Goal: Task Accomplishment & Management: Manage account settings

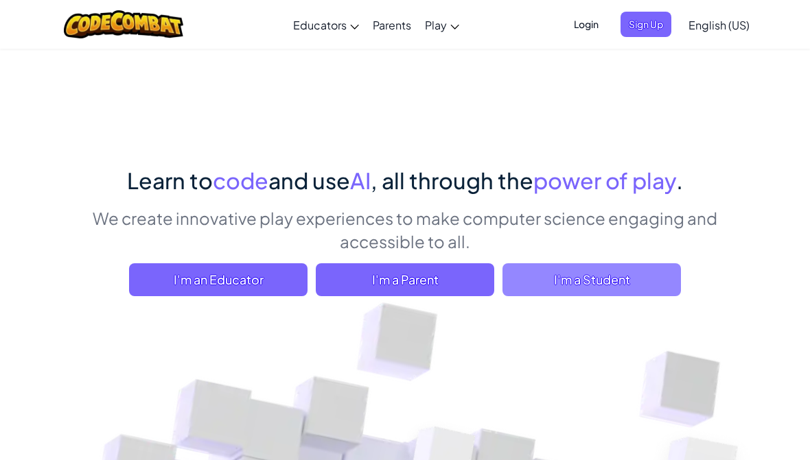
click at [558, 274] on span "I'm a Student" at bounding box center [591, 280] width 178 height 33
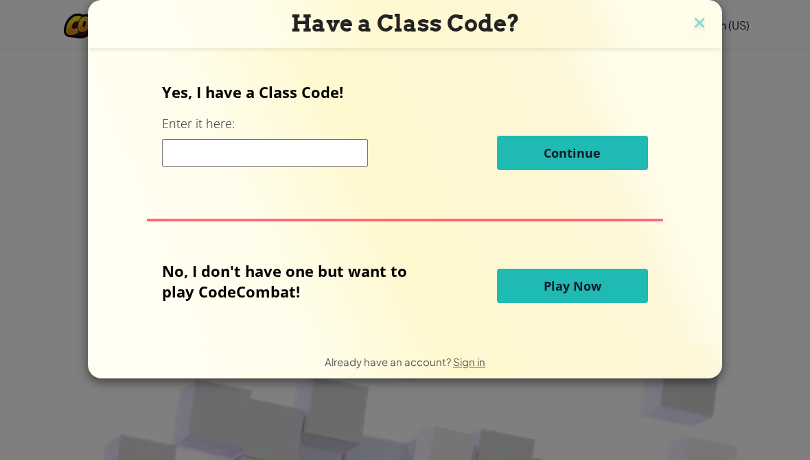
click at [303, 158] on input at bounding box center [265, 152] width 206 height 27
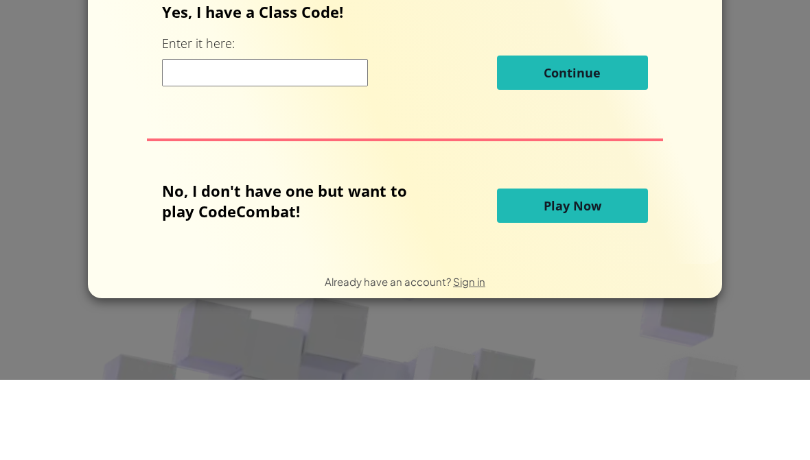
click at [758, 87] on div "Have a Class Code? Yes, I have a Class Code! Enter it here: Continue No, I don'…" at bounding box center [405, 230] width 810 height 460
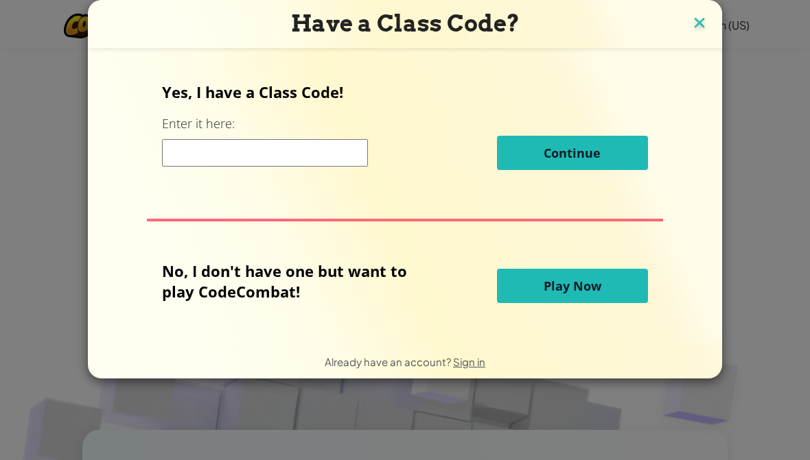
click at [702, 25] on img at bounding box center [699, 24] width 18 height 21
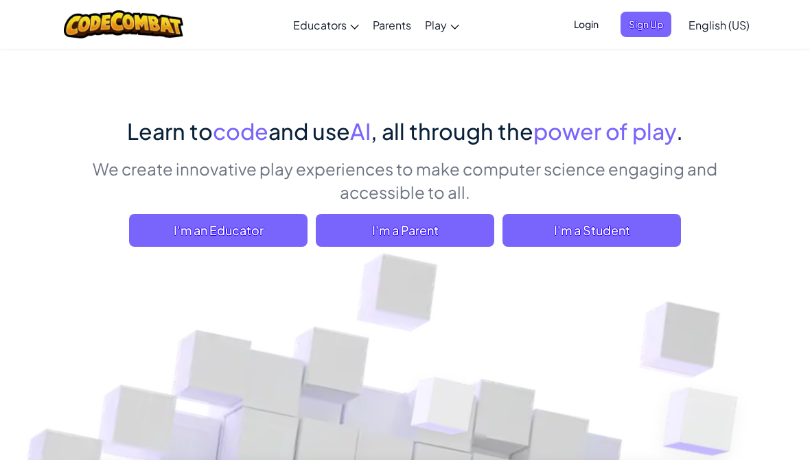
scroll to position [0, 0]
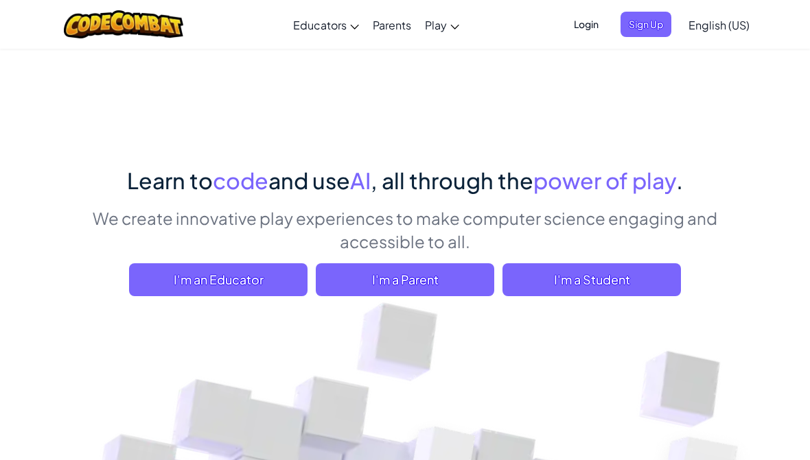
click at [583, 21] on span "Login" at bounding box center [585, 24] width 41 height 25
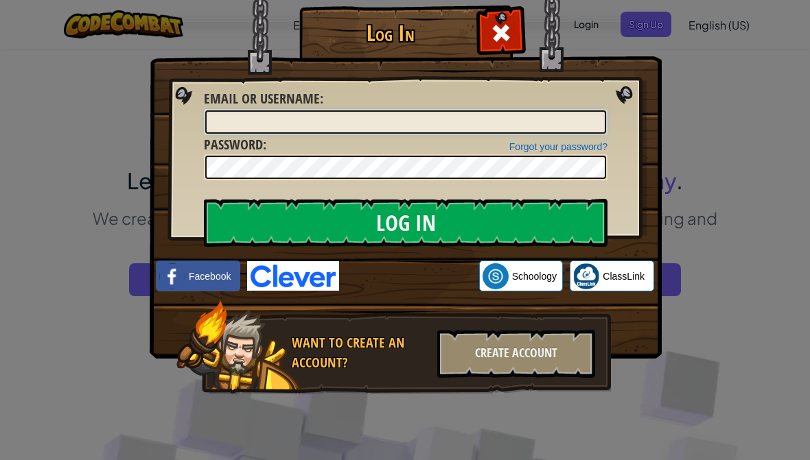
type input "[EMAIL_ADDRESS][DOMAIN_NAME]"
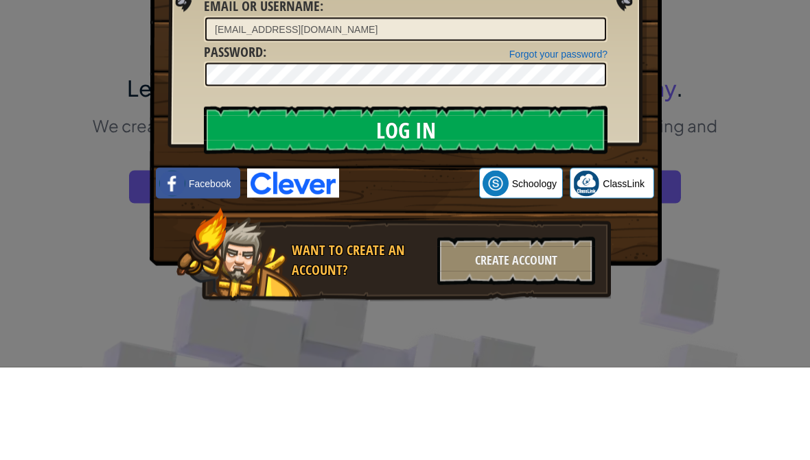
click at [357, 199] on input "Log In" at bounding box center [406, 223] width 404 height 48
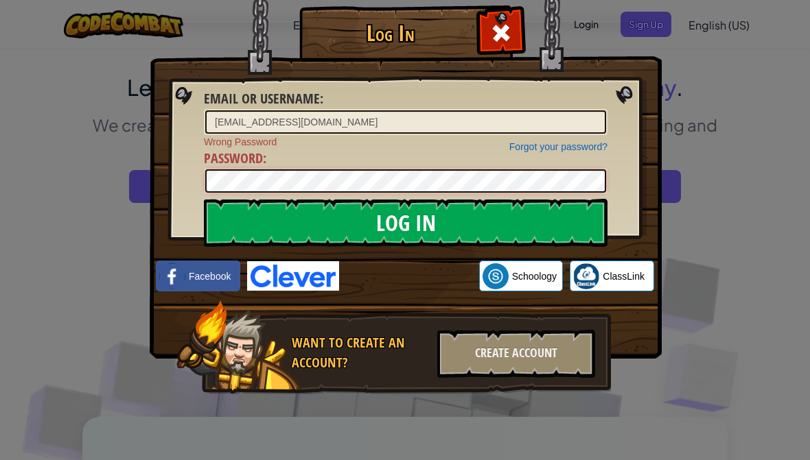
scroll to position [93, 0]
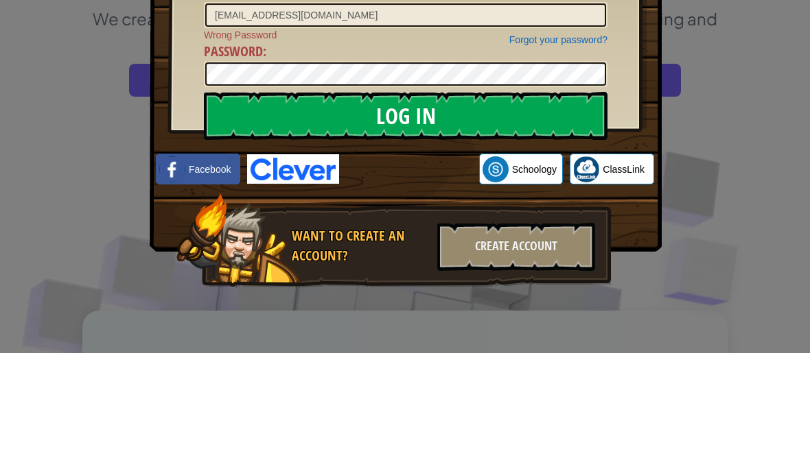
click at [393, 199] on input "Log In" at bounding box center [406, 223] width 404 height 48
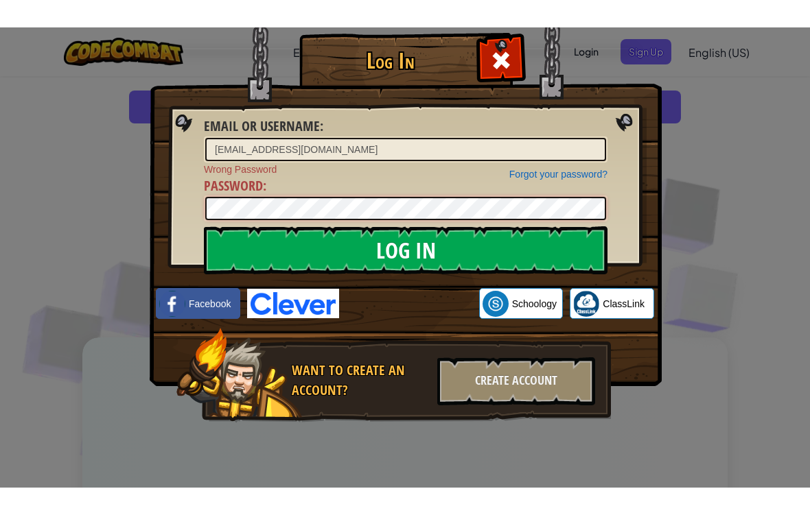
scroll to position [200, 0]
